Goal: Task Accomplishment & Management: Complete application form

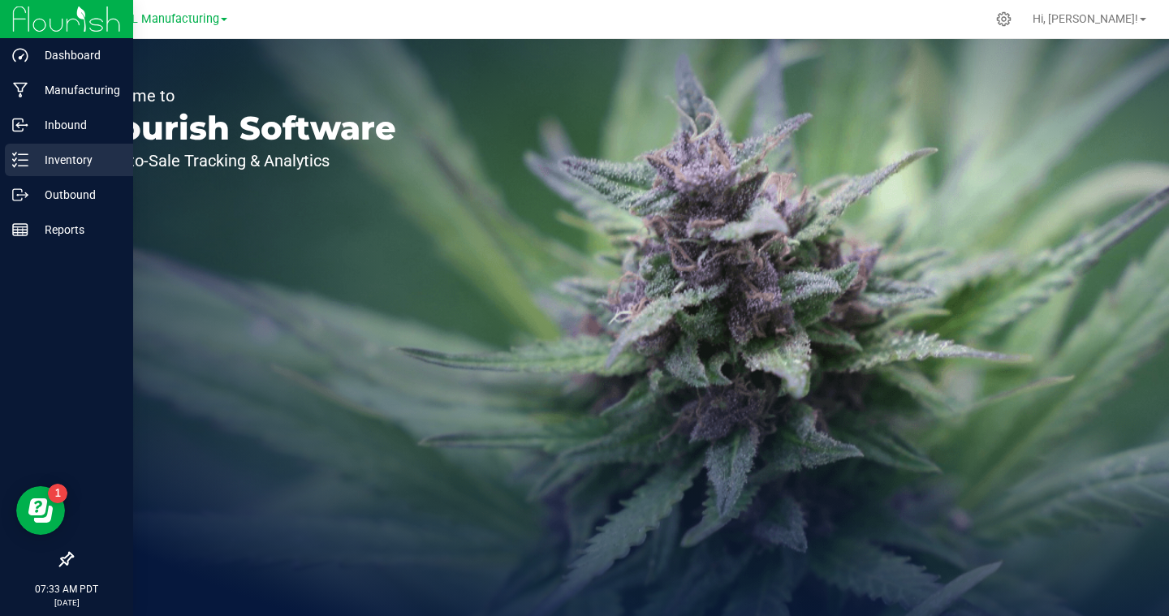
click at [63, 159] on p "Inventory" at bounding box center [76, 159] width 97 height 19
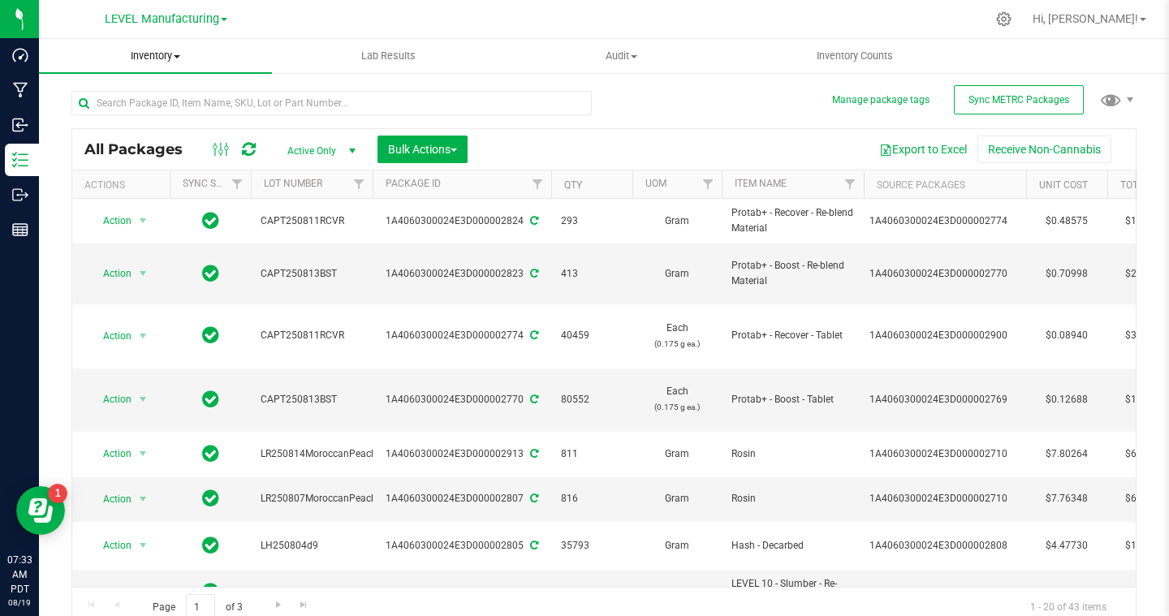
click at [180, 61] on span "Inventory" at bounding box center [155, 56] width 233 height 15
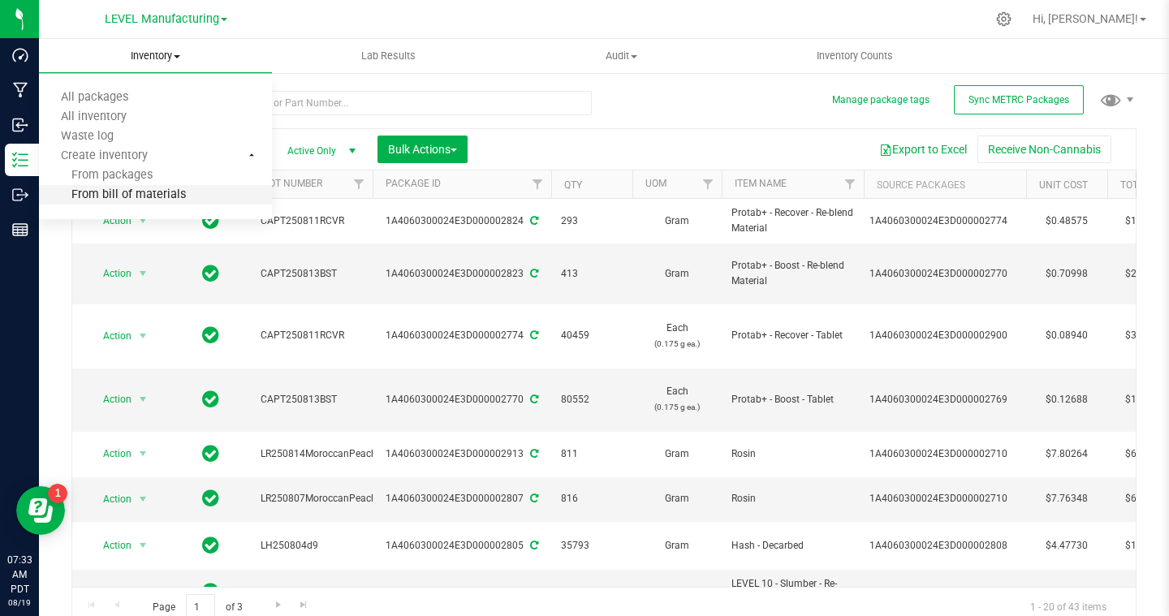
click at [159, 193] on span "From bill of materials" at bounding box center [112, 195] width 147 height 14
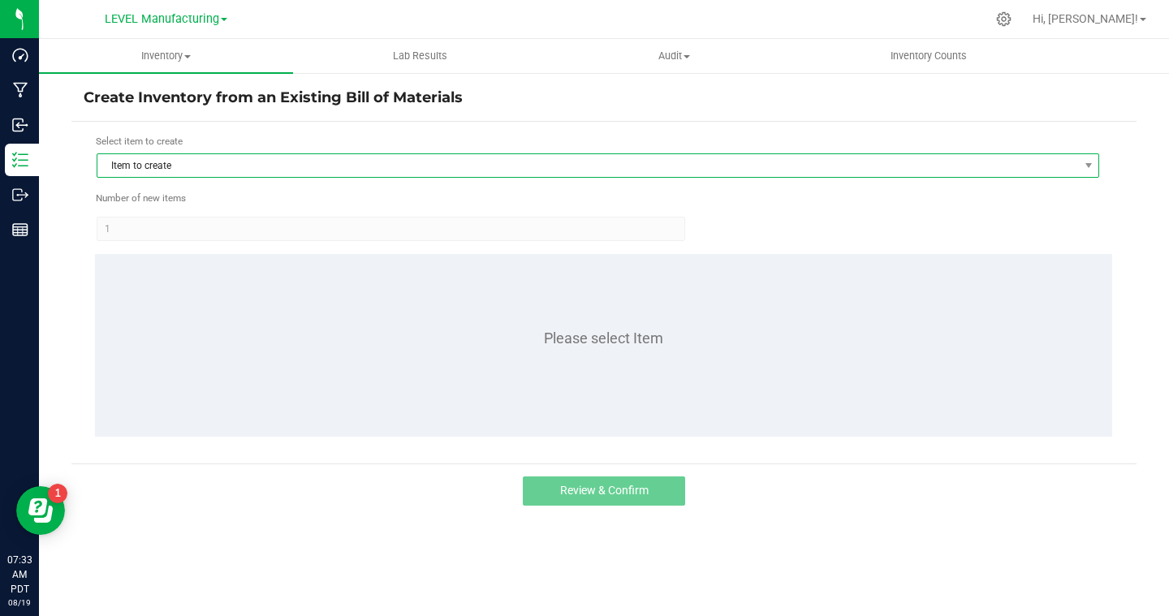
click at [327, 170] on span "Item to create" at bounding box center [587, 165] width 981 height 23
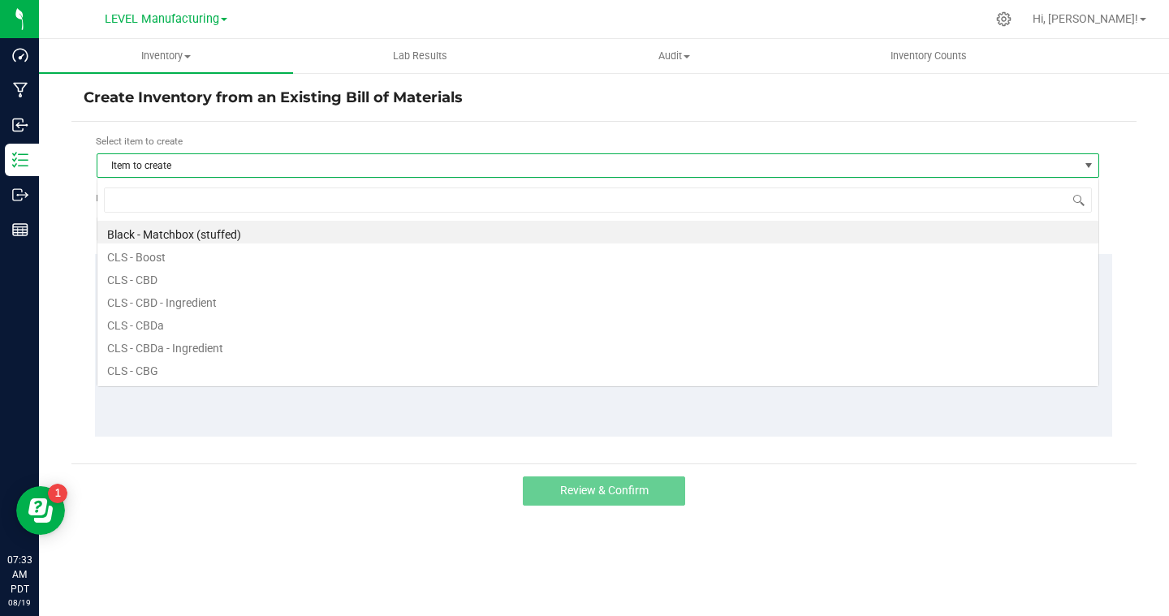
scroll to position [24, 1003]
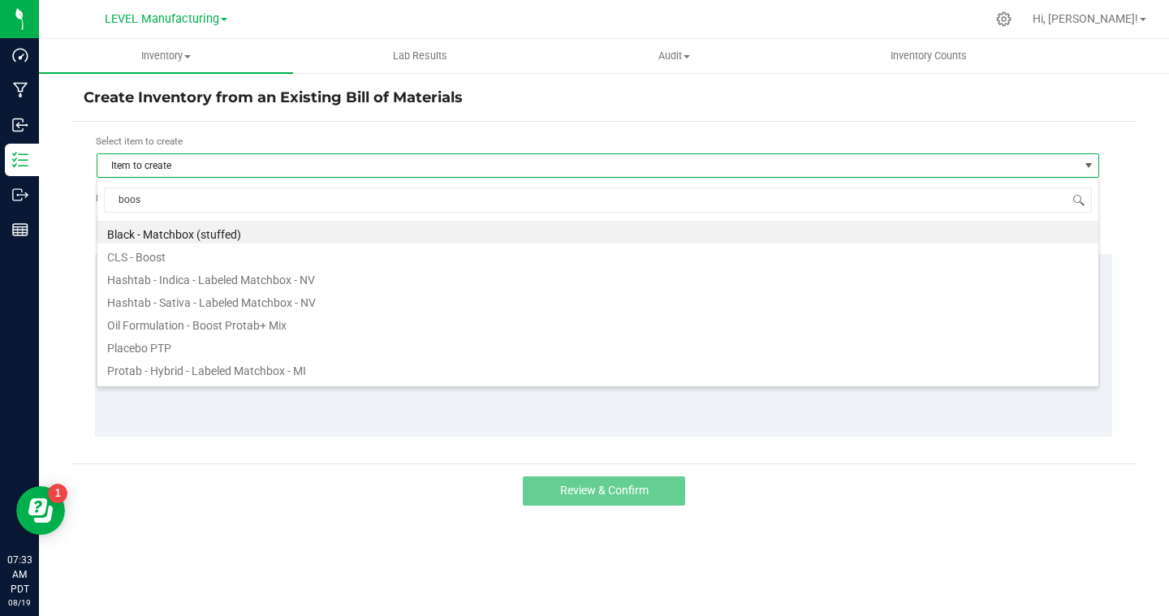
type input "boost"
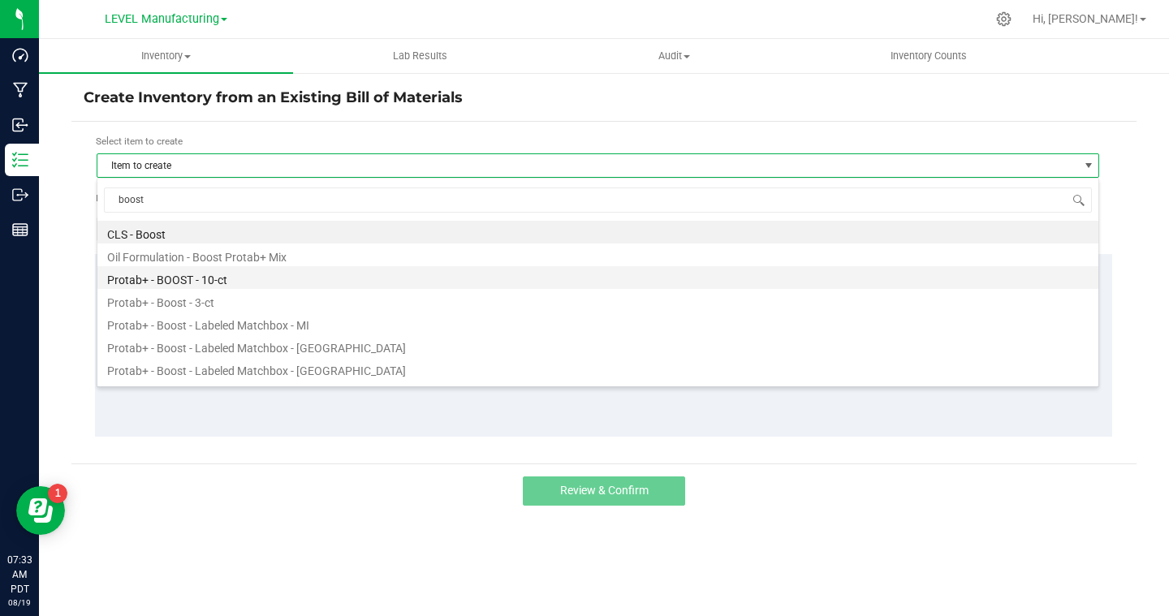
click at [234, 281] on li "Protab+ - BOOST - 10-ct" at bounding box center [597, 277] width 1001 height 23
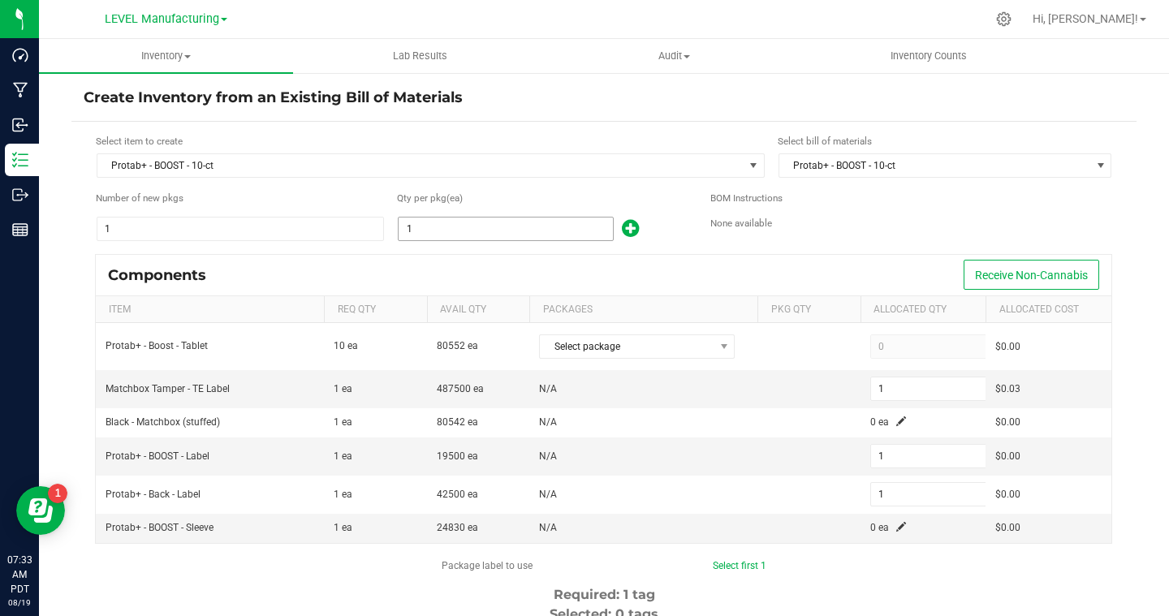
click at [468, 229] on input "1" at bounding box center [506, 229] width 214 height 23
type input "8"
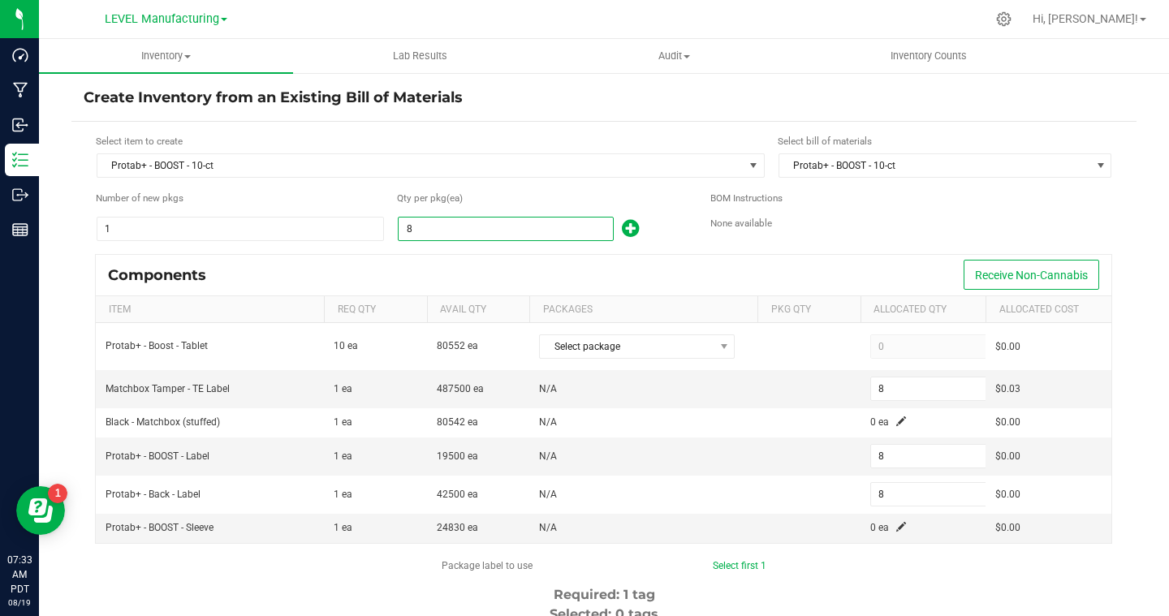
type input "80"
type input "803"
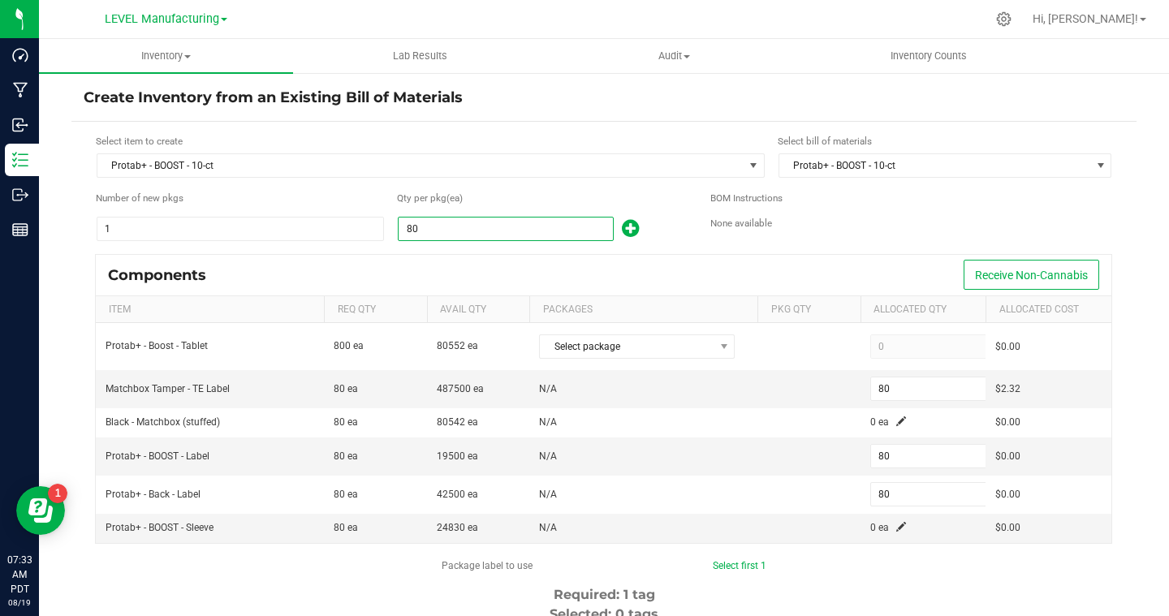
type input "803"
type input "8034"
type input "8,034"
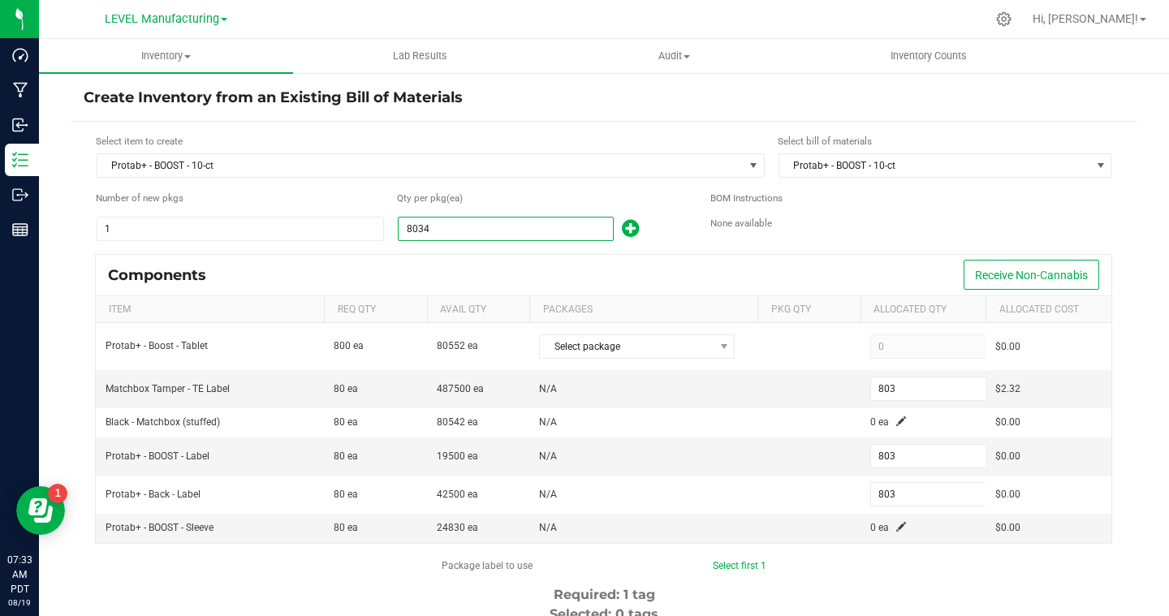
type input "8,034"
click at [635, 287] on div "Components Receive Non-Cannabis" at bounding box center [604, 275] width 1016 height 41
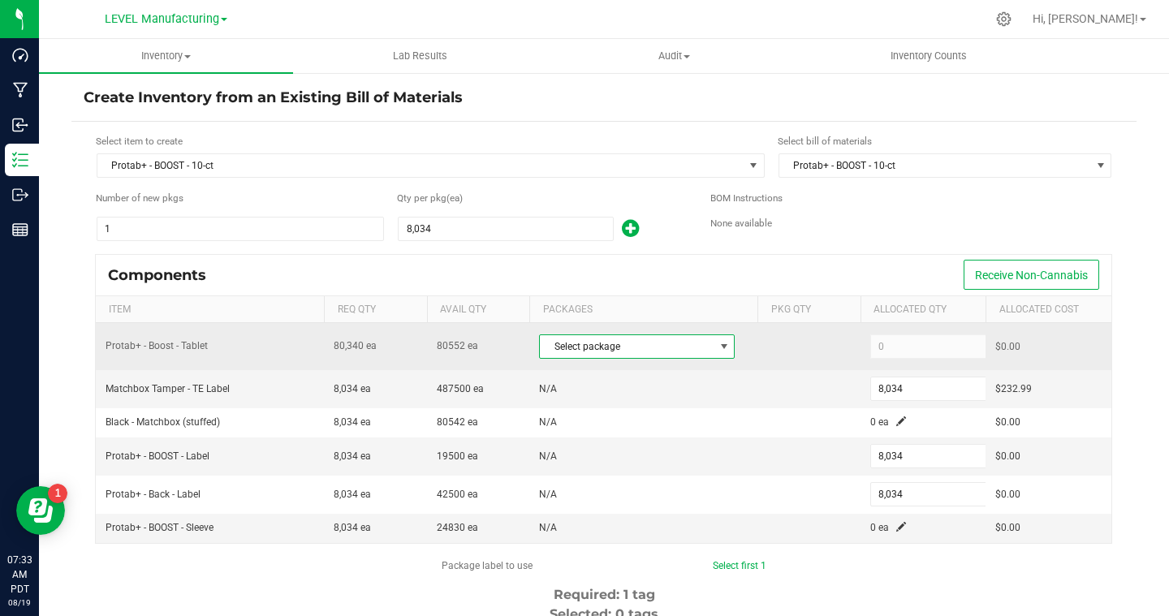
click at [630, 349] on span "Select package" at bounding box center [627, 346] width 174 height 23
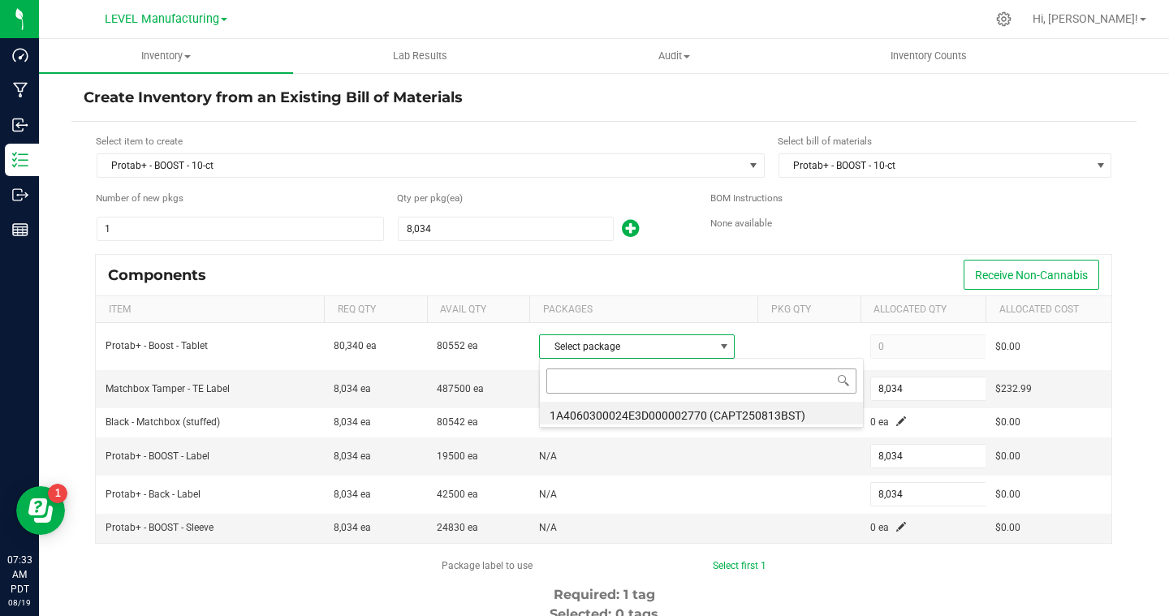
scroll to position [24, 196]
click at [633, 412] on li "1A4060300024E3D000002770 (CAPT250813BST)" at bounding box center [701, 413] width 323 height 23
type input "80,340"
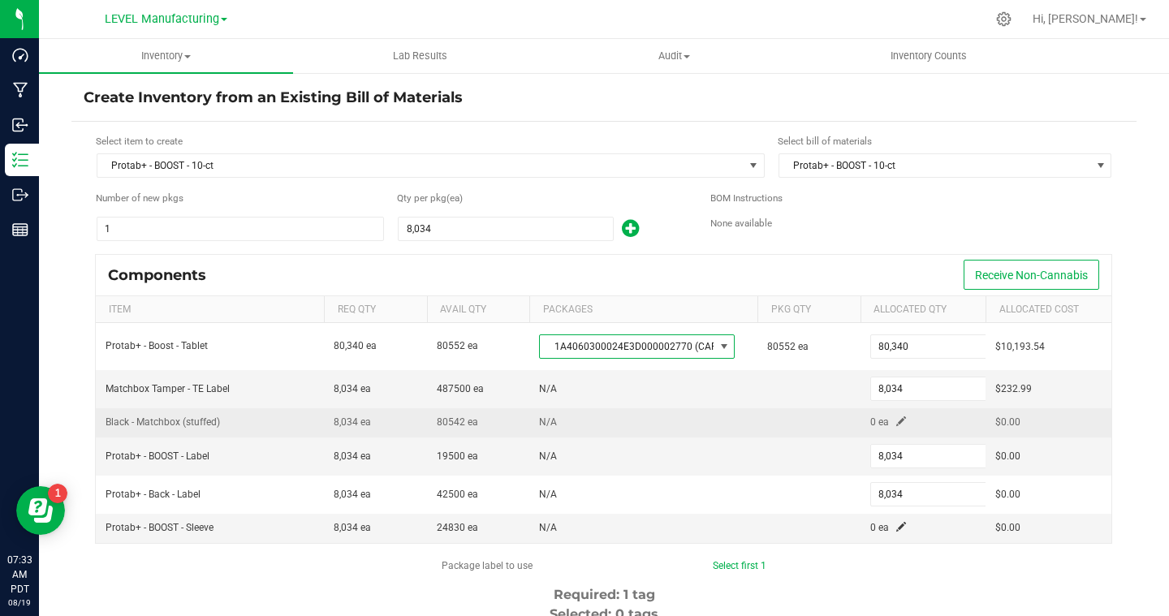
click at [899, 425] on span at bounding box center [901, 421] width 10 height 10
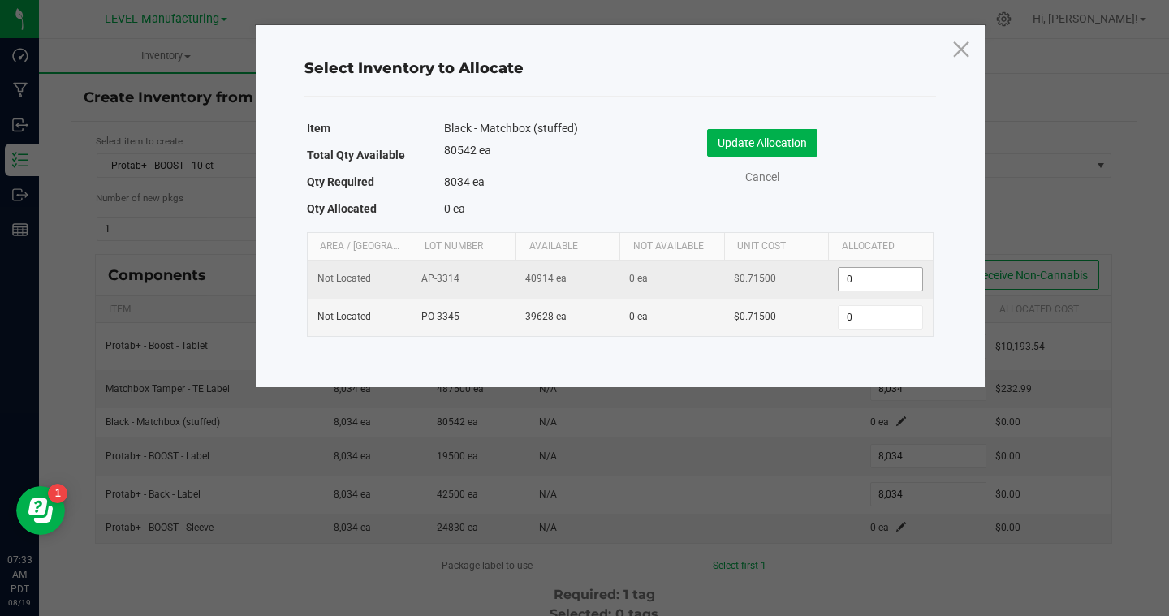
click at [878, 279] on input "0" at bounding box center [880, 279] width 83 height 23
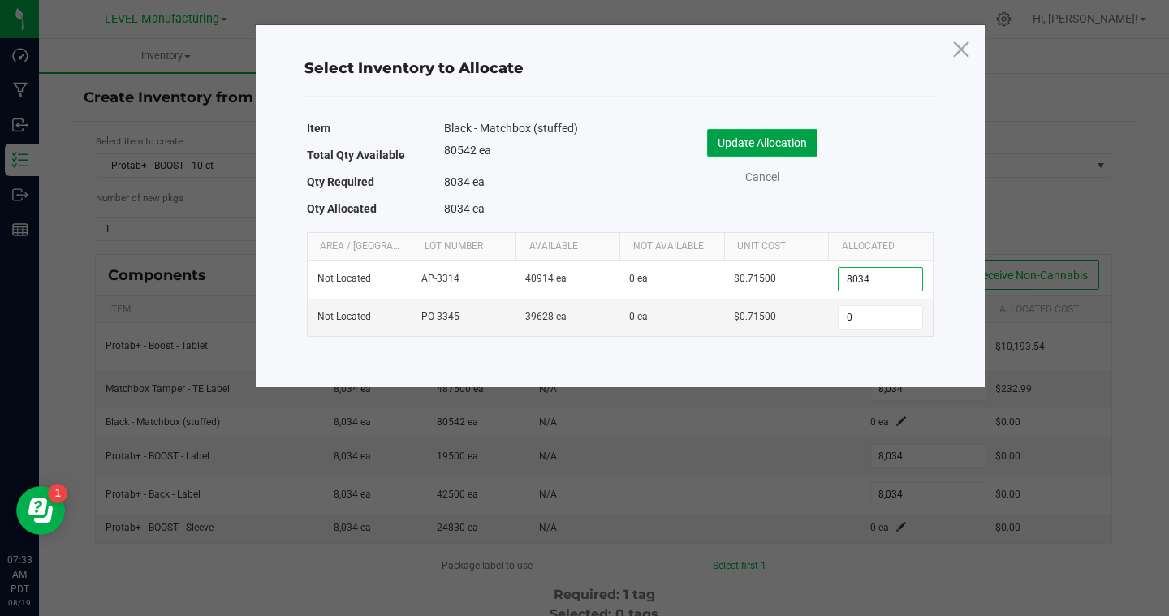
type input "8,034"
click at [730, 147] on button "Update Allocation" at bounding box center [762, 143] width 110 height 28
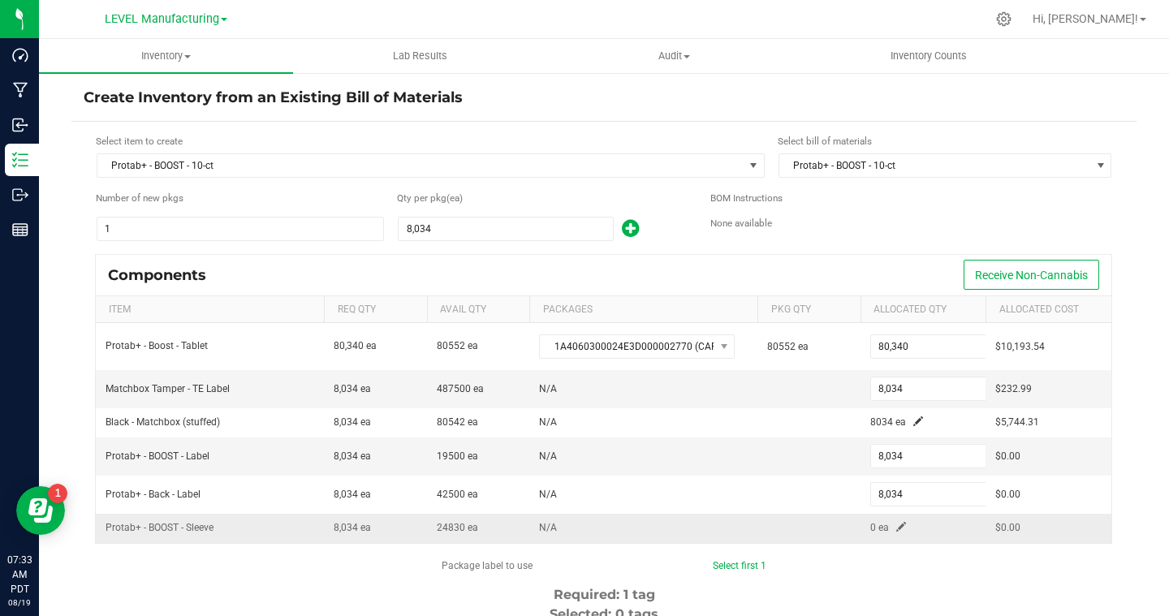
click at [899, 531] on span at bounding box center [901, 527] width 10 height 10
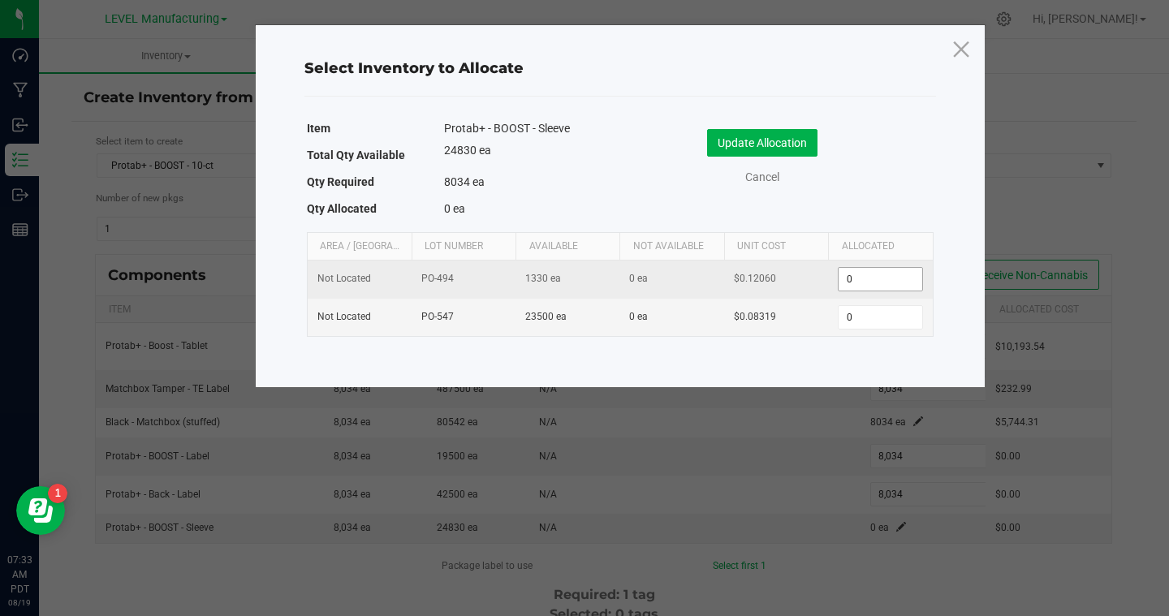
click at [869, 278] on input "0" at bounding box center [880, 279] width 83 height 23
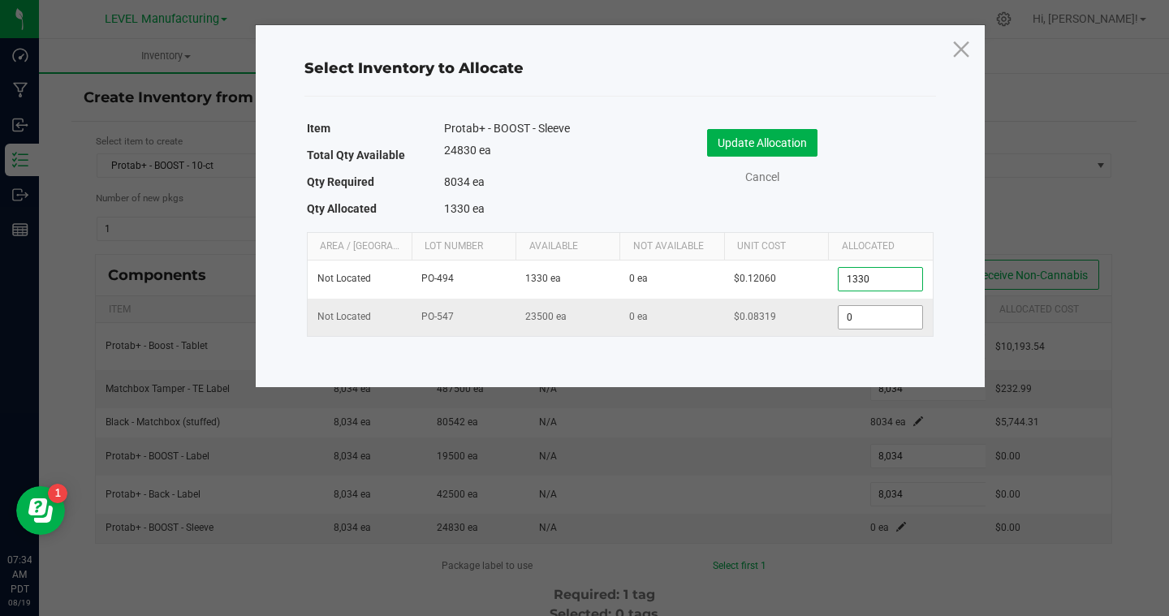
type input "1,330"
click at [865, 312] on input "0" at bounding box center [880, 317] width 83 height 23
type input "6,704"
click at [750, 136] on button "Update Allocation" at bounding box center [762, 143] width 110 height 28
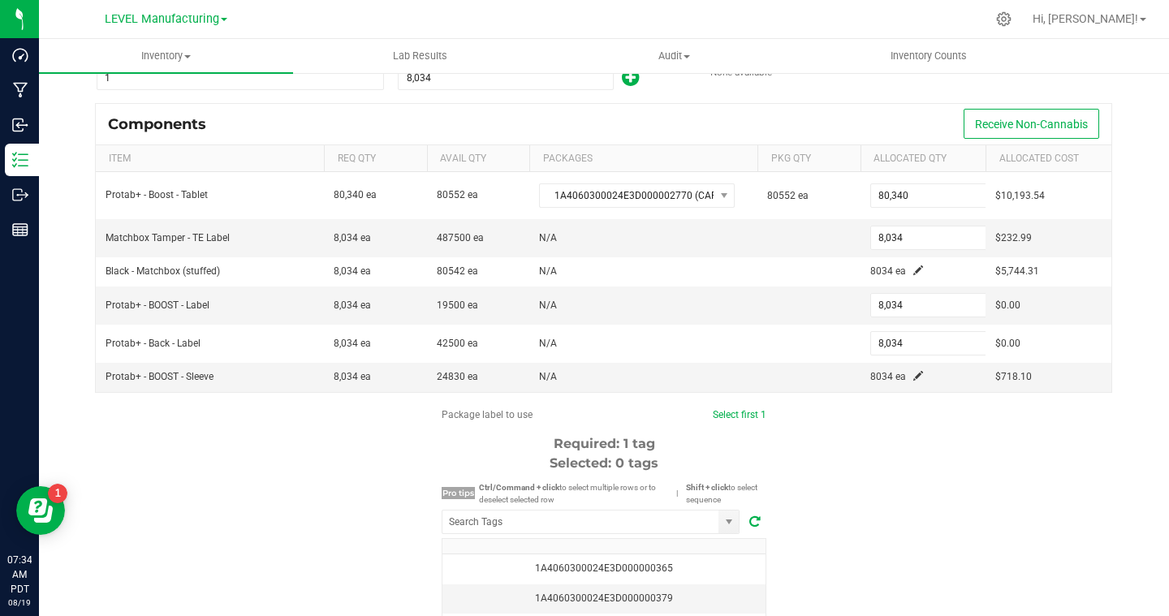
scroll to position [178, 0]
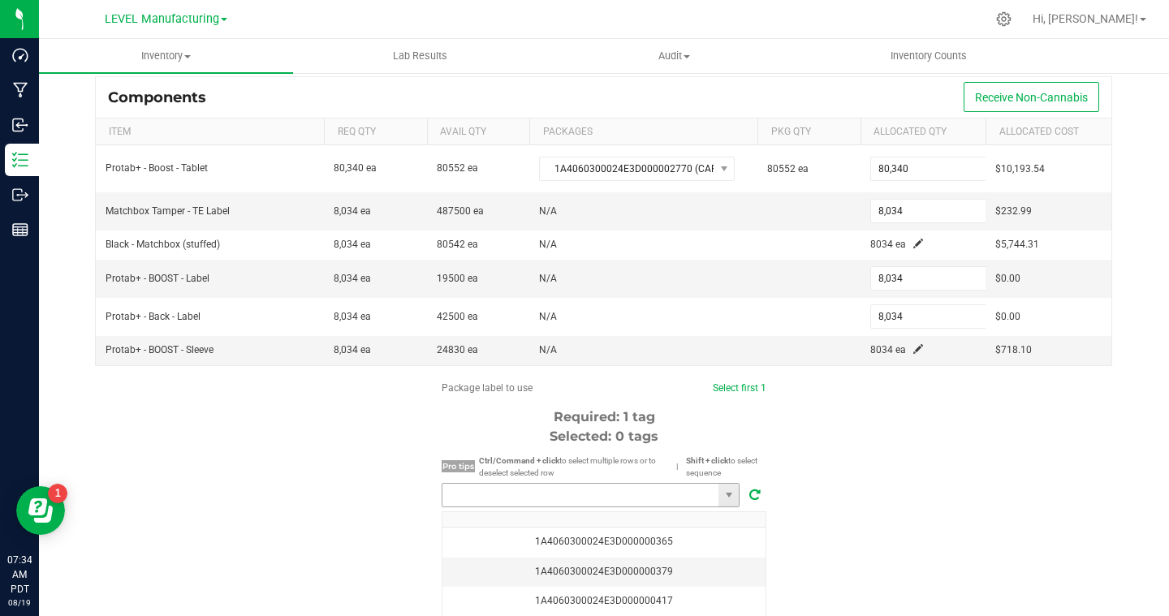
click at [617, 494] on input "NO DATA FOUND" at bounding box center [580, 495] width 276 height 23
paste input "1A4060300024E3D000002811"
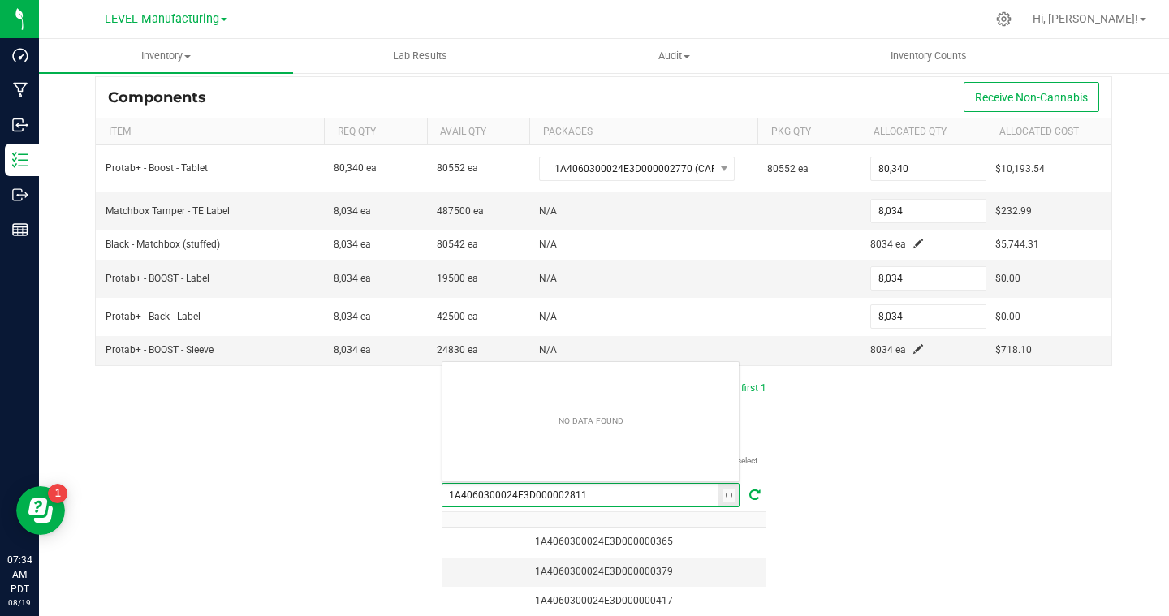
scroll to position [24, 298]
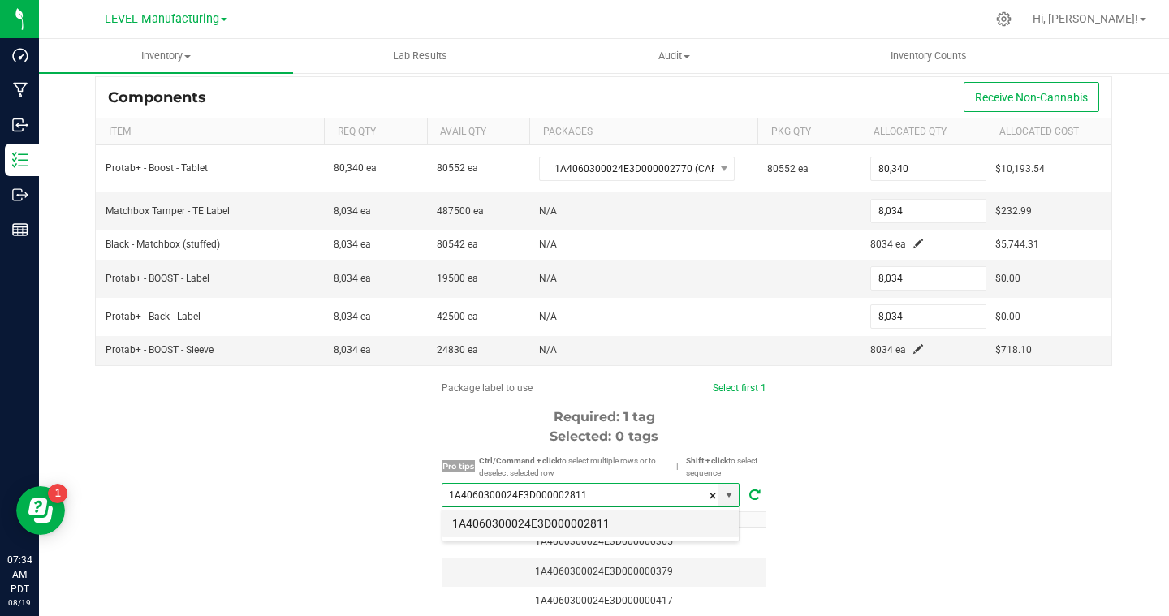
click at [596, 525] on li "1A4060300024E3D000002811" at bounding box center [590, 524] width 296 height 28
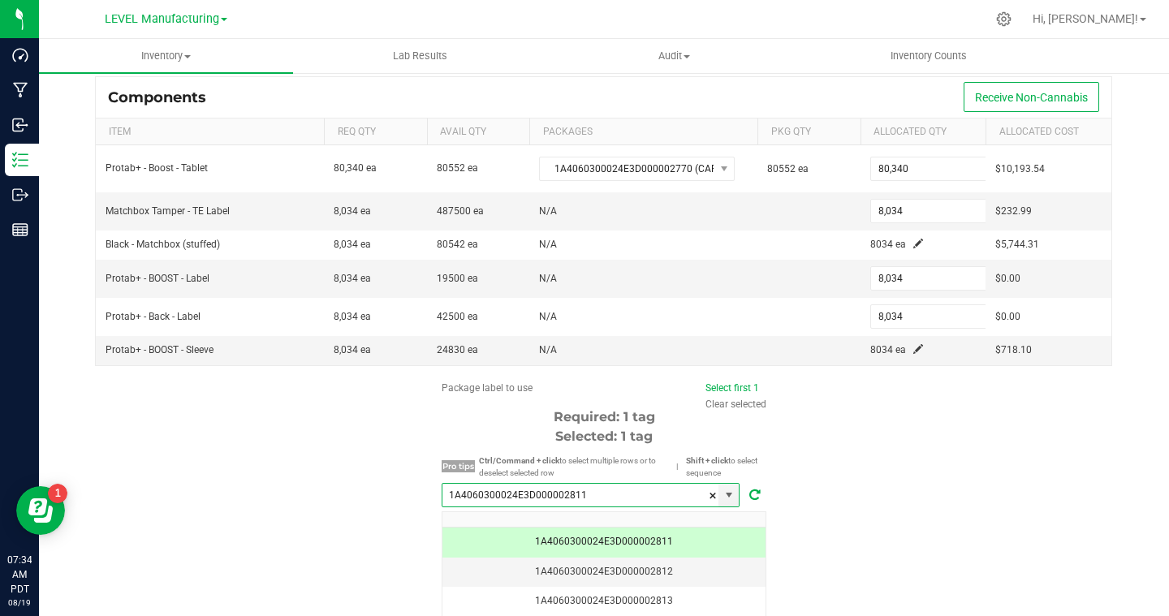
type input "1A4060300024E3D000002811"
click at [978, 467] on div "Package label to use Select first 1 Clear selected Required: 1 tag Selected: 1 …" at bounding box center [603, 535] width 1065 height 309
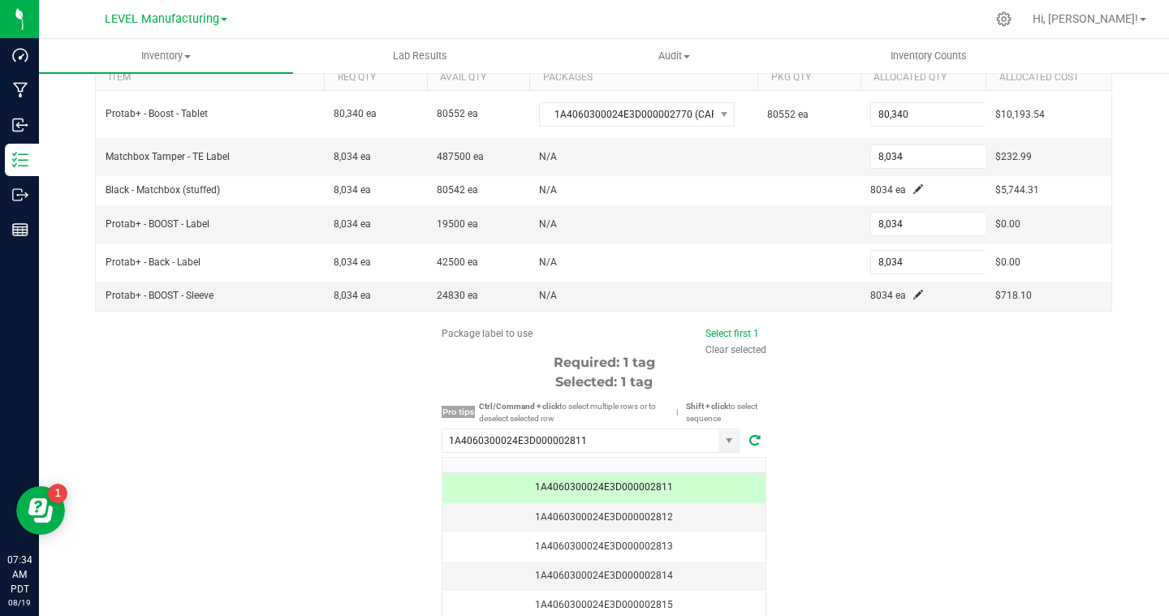
scroll to position [317, 0]
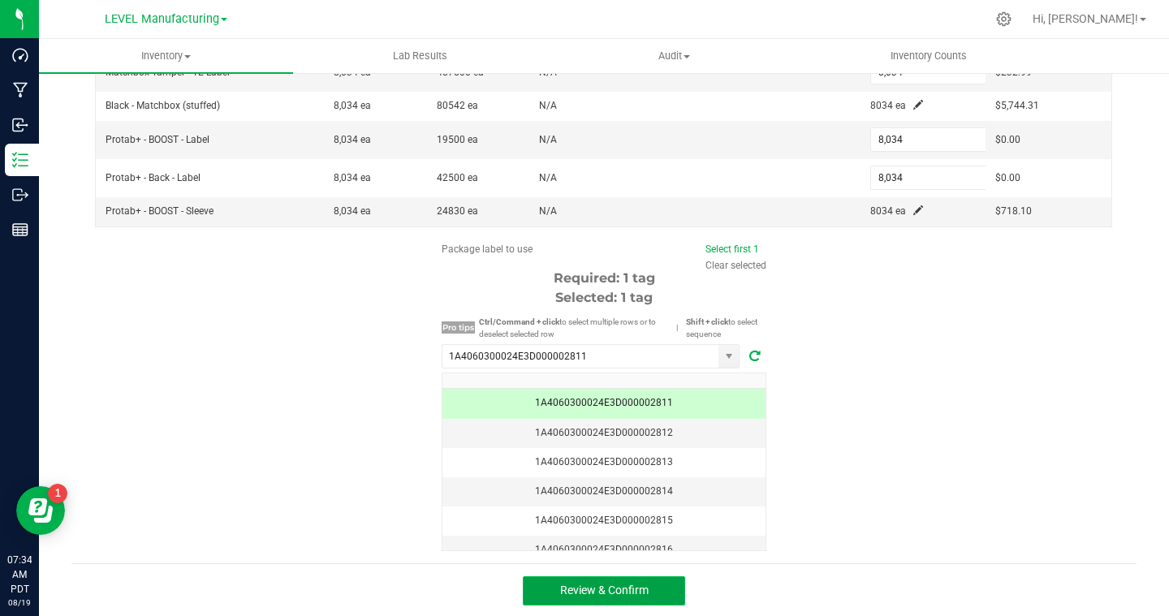
click at [602, 579] on button "Review & Confirm" at bounding box center [604, 590] width 162 height 29
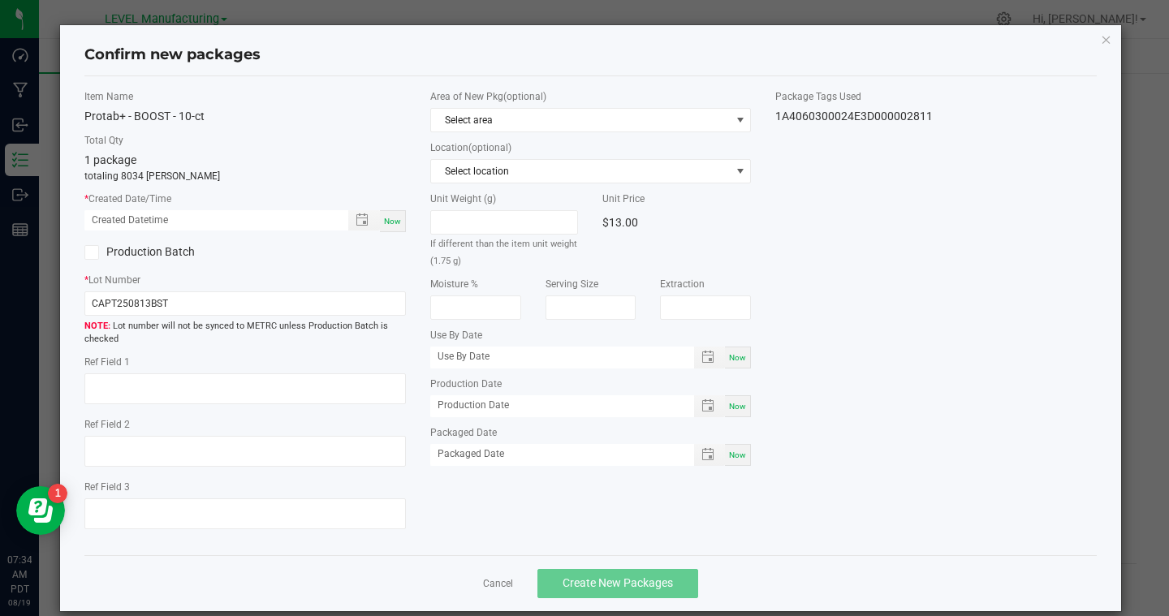
click at [390, 214] on div "Now" at bounding box center [393, 221] width 26 height 22
type input "[DATE] 07:35 AM"
click at [90, 252] on icon at bounding box center [91, 252] width 11 height 0
click at [0, 0] on input "Production Batch" at bounding box center [0, 0] width 0 height 0
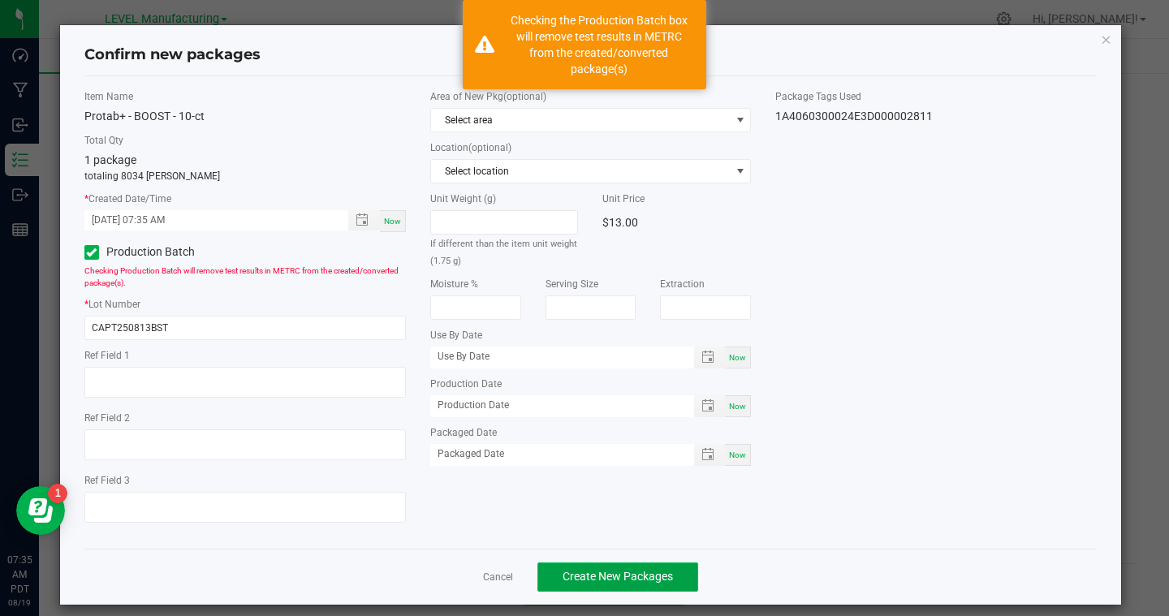
click at [610, 571] on span "Create New Packages" at bounding box center [618, 576] width 110 height 13
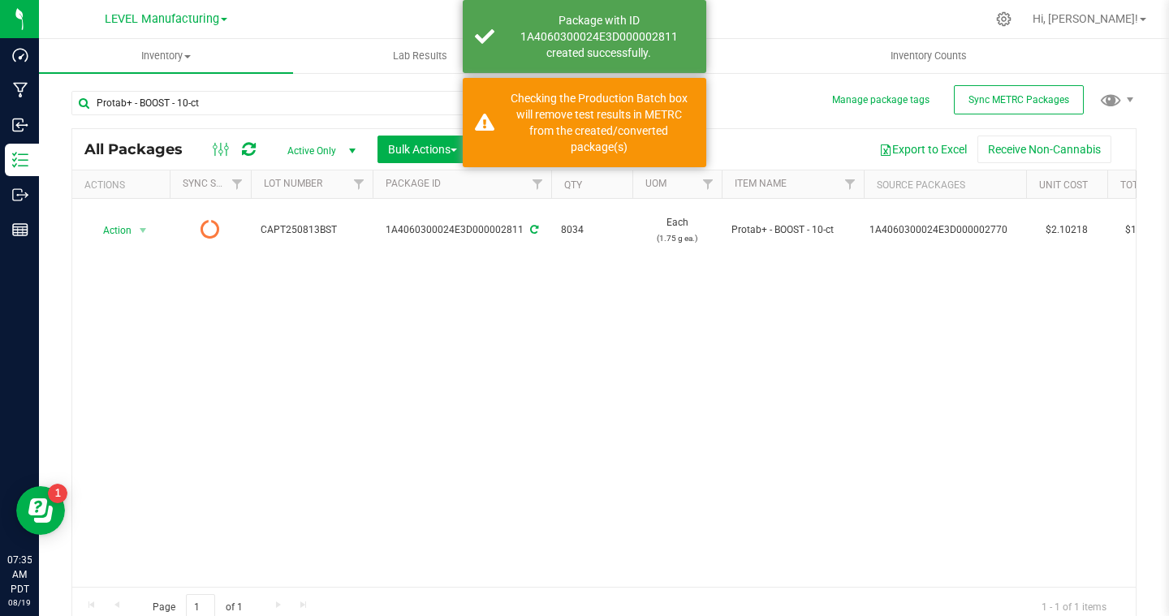
click at [986, 339] on div "Action Action Edit attributes Global inventory Print package label See history …" at bounding box center [603, 393] width 1063 height 388
drag, startPoint x: 1023, startPoint y: 231, endPoint x: 1138, endPoint y: 231, distance: 115.3
click at [1138, 231] on div "Manage package tags Sync METRC Packages Protab+ - BOOST - 10-ct All Packages Ac…" at bounding box center [604, 318] width 1130 height 495
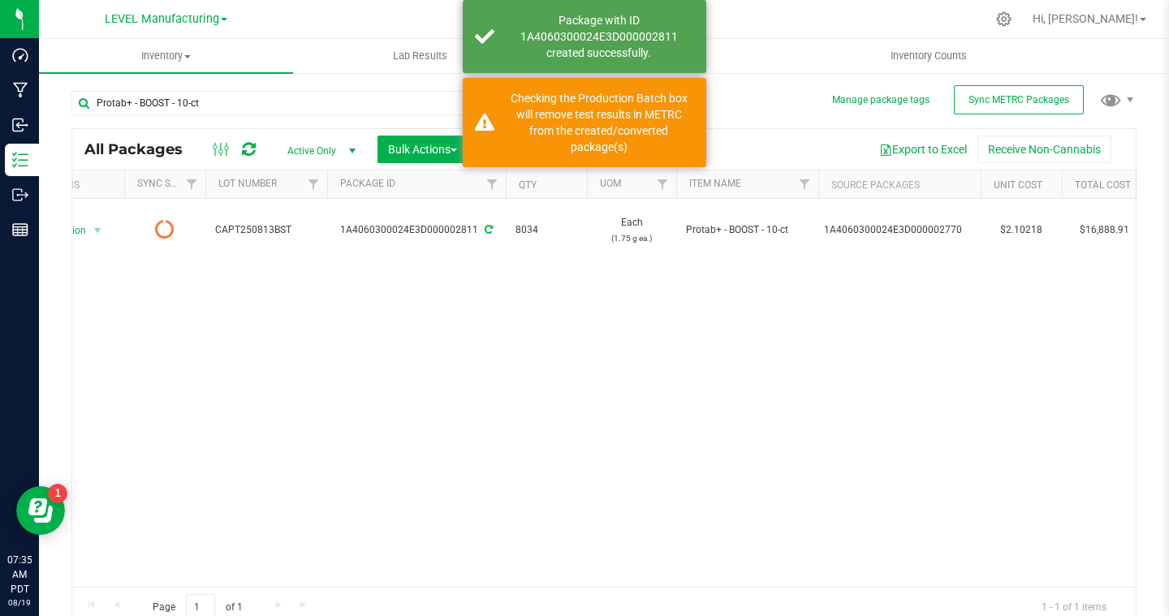
click at [1021, 322] on div "Action Action Edit attributes Global inventory Print package label See history …" at bounding box center [603, 393] width 1063 height 388
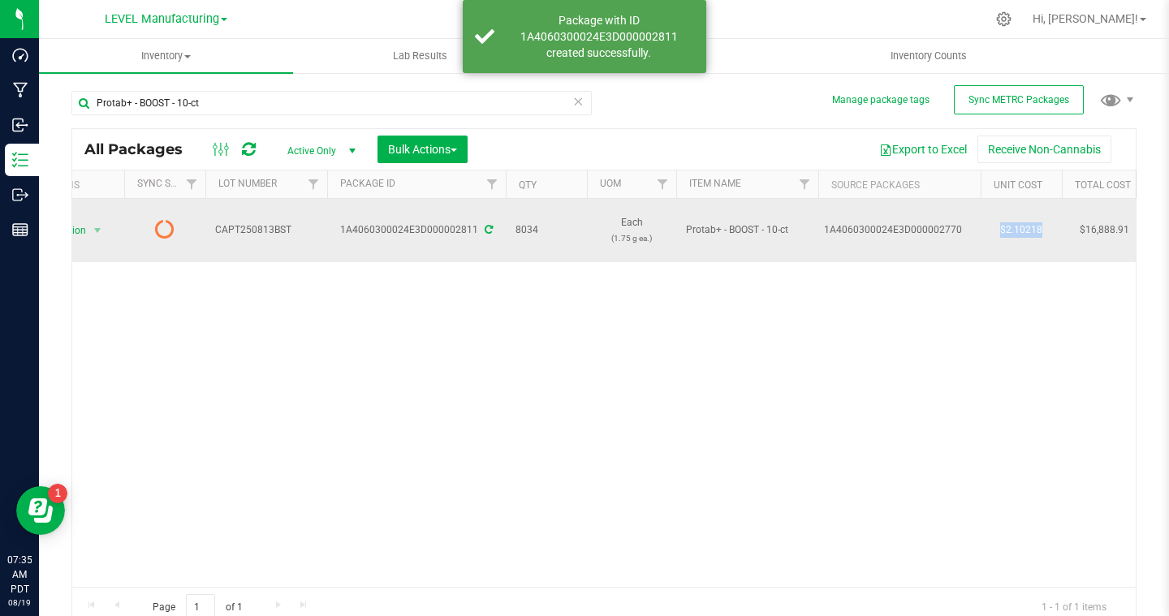
drag, startPoint x: 994, startPoint y: 228, endPoint x: 1063, endPoint y: 230, distance: 69.8
copy td "$2.10218"
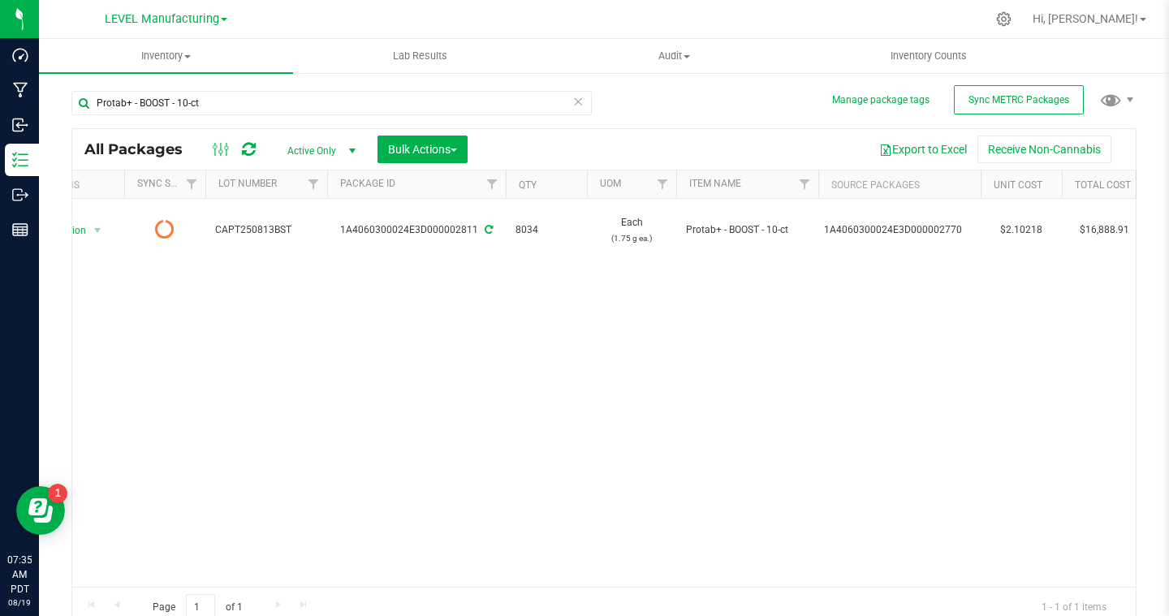
click at [867, 321] on div "Action Action Edit attributes Global inventory Print package label See history …" at bounding box center [603, 393] width 1063 height 388
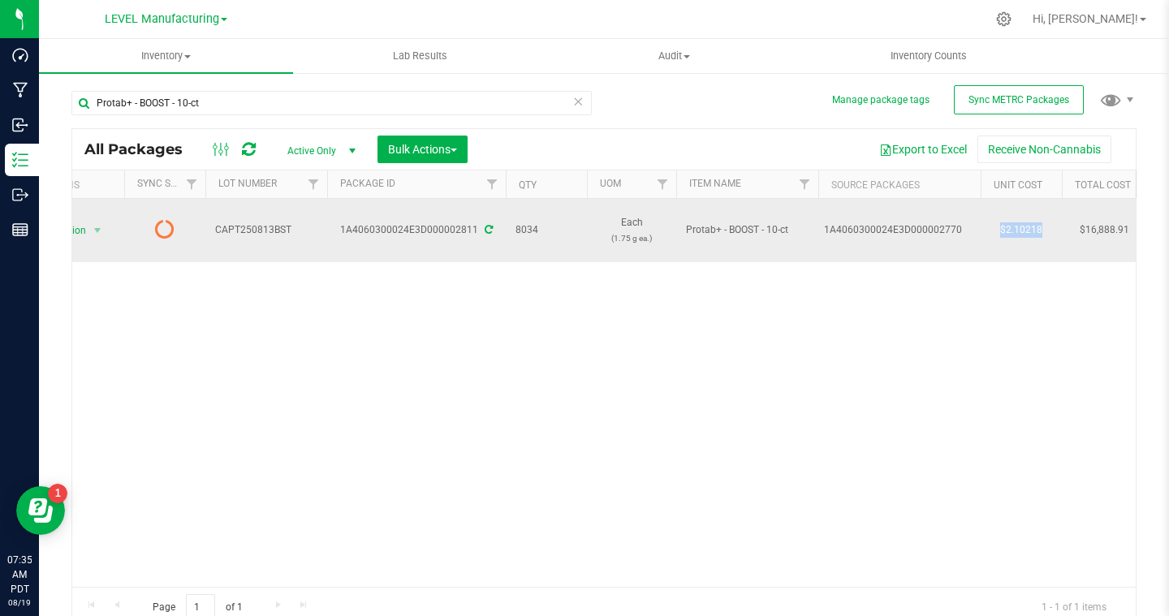
drag, startPoint x: 1056, startPoint y: 228, endPoint x: 968, endPoint y: 228, distance: 88.5
copy tr "$2.10218"
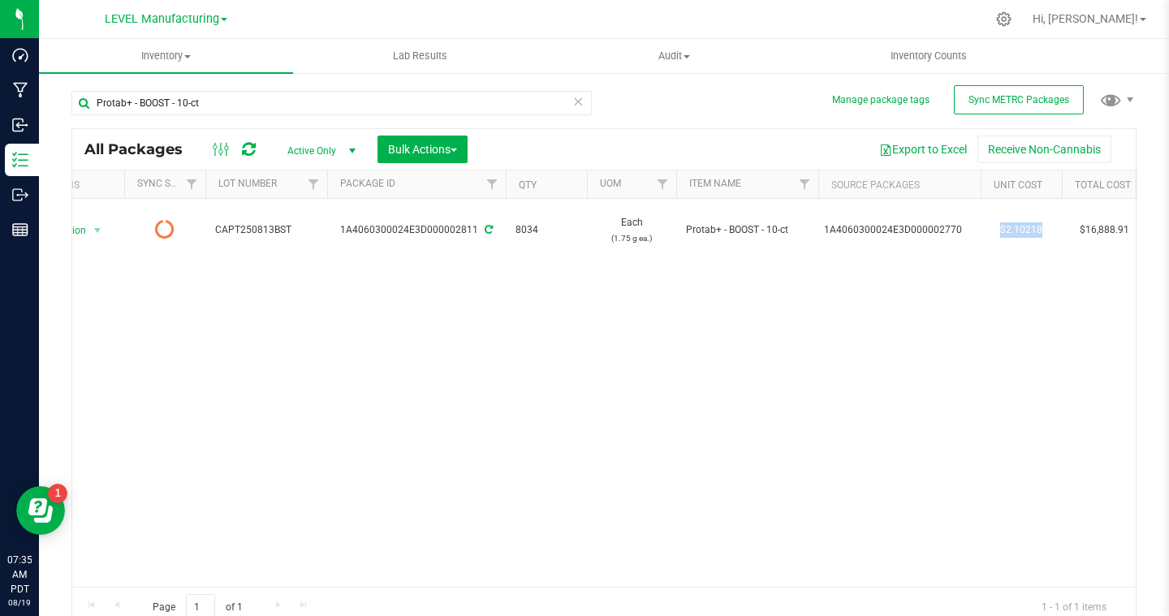
click at [883, 318] on div "Action Action Edit attributes Global inventory Print package label See history …" at bounding box center [603, 393] width 1063 height 388
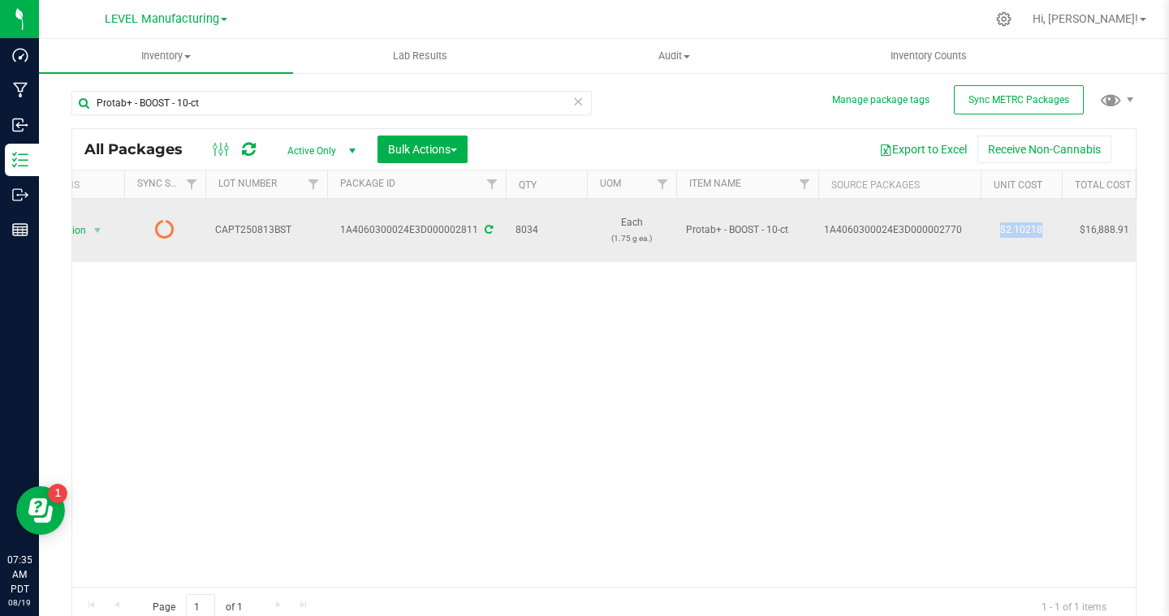
drag, startPoint x: 987, startPoint y: 221, endPoint x: 1132, endPoint y: 222, distance: 145.3
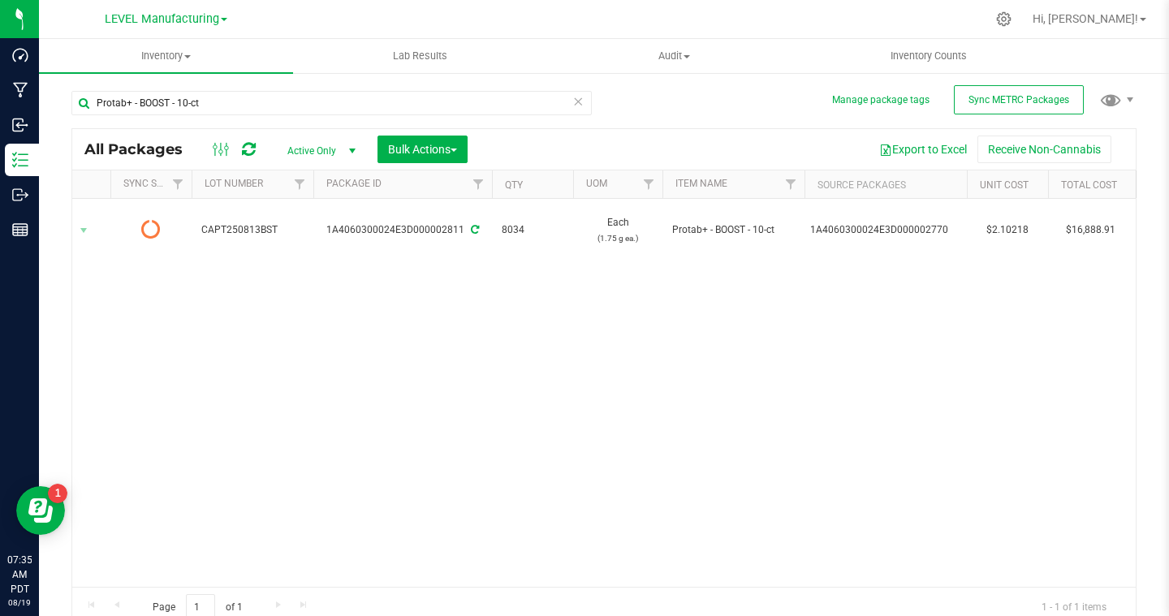
click at [1088, 283] on div "Action Action Edit attributes Global inventory Print package label See history …" at bounding box center [603, 393] width 1063 height 388
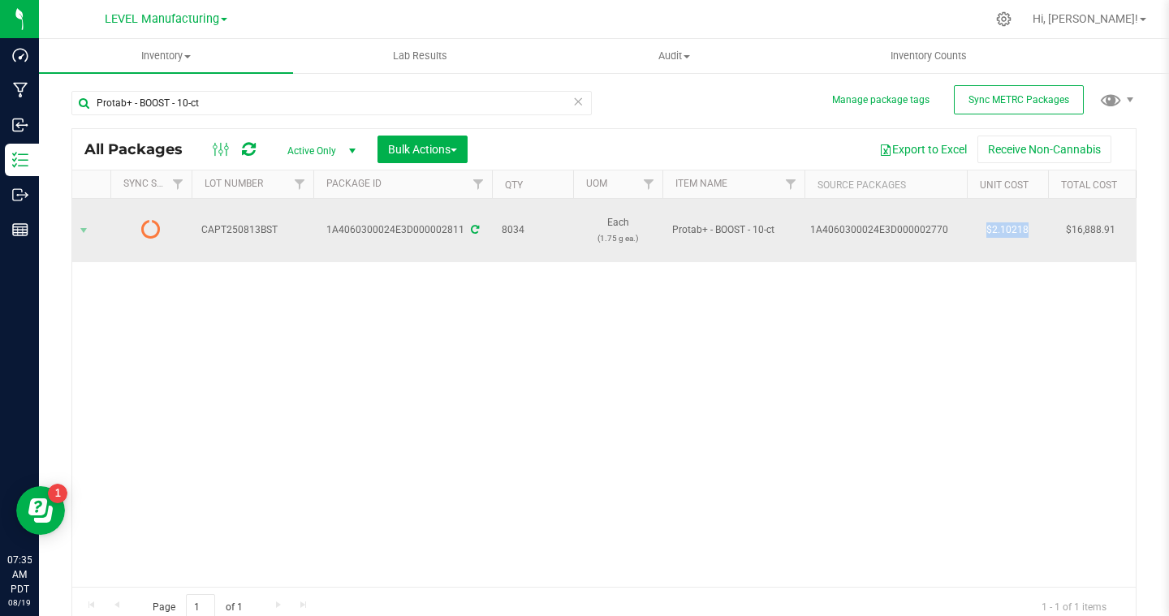
drag, startPoint x: 984, startPoint y: 229, endPoint x: 1027, endPoint y: 229, distance: 43.0
click at [1027, 229] on td "$2.10218" at bounding box center [1007, 230] width 81 height 63
copy td "$2.10218"
